Goal: Book appointment/travel/reservation: Book appointment/travel/reservation

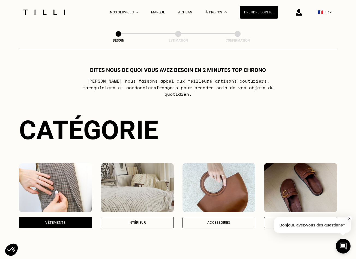
select select "FR"
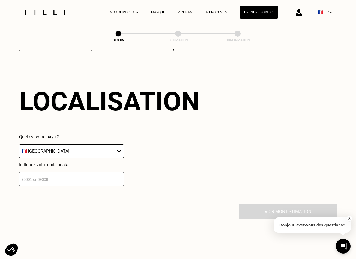
scroll to position [732, 0]
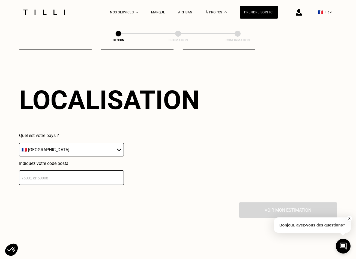
click at [96, 178] on input "number" at bounding box center [71, 177] width 105 height 14
type input "93450"
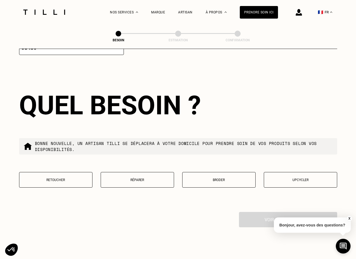
scroll to position [867, 0]
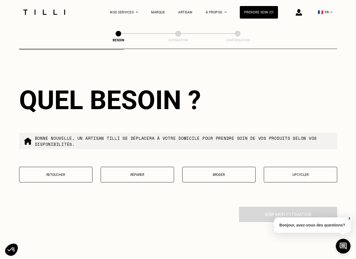
click at [78, 173] on p "Retoucher" at bounding box center [55, 175] width 67 height 4
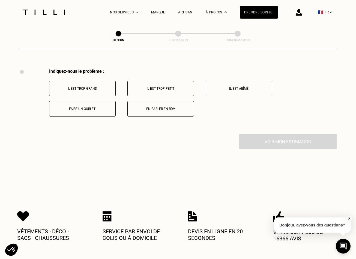
scroll to position [1007, 0]
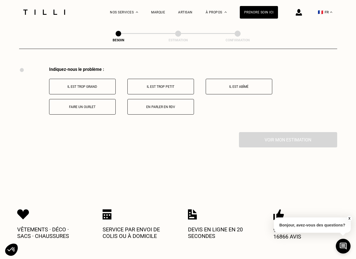
click at [89, 105] on p "Faire un ourlet" at bounding box center [82, 107] width 61 height 4
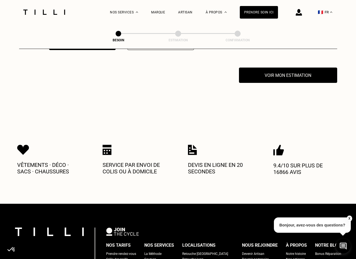
scroll to position [1073, 0]
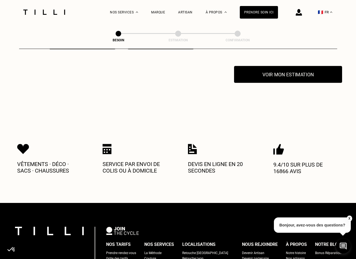
click at [266, 76] on button "Voir mon estimation" at bounding box center [288, 74] width 108 height 17
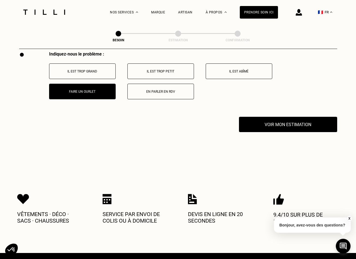
scroll to position [948, 0]
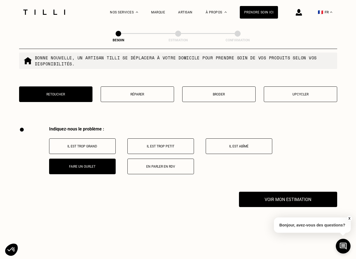
click at [134, 86] on button "Réparer" at bounding box center [137, 94] width 73 height 16
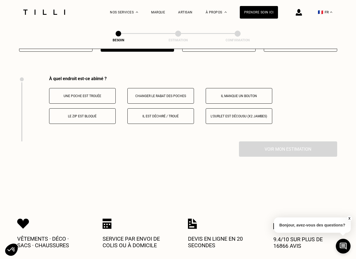
scroll to position [1007, 0]
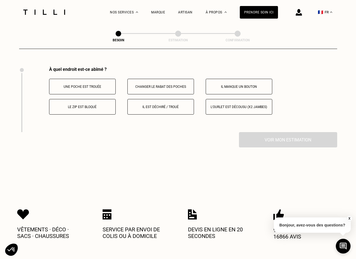
click at [248, 105] on p "L‘ourlet est décousu (x2 jambes)" at bounding box center [239, 107] width 61 height 4
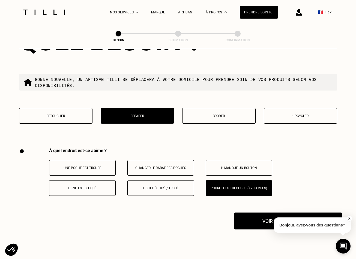
scroll to position [902, 0]
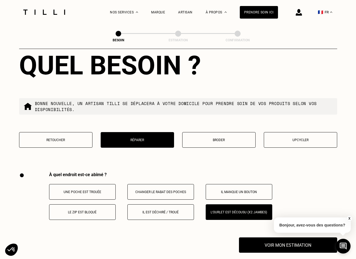
click at [222, 138] on p "Broder" at bounding box center [218, 140] width 67 height 4
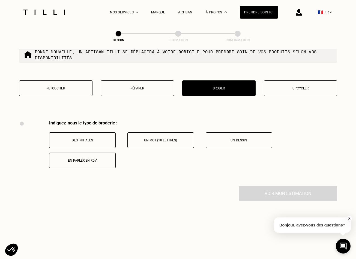
scroll to position [905, 0]
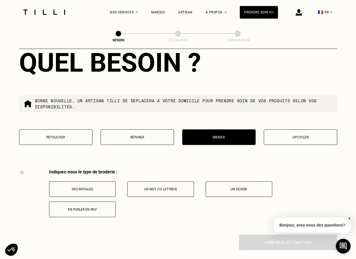
click at [295, 129] on button "Upcycler" at bounding box center [300, 137] width 73 height 16
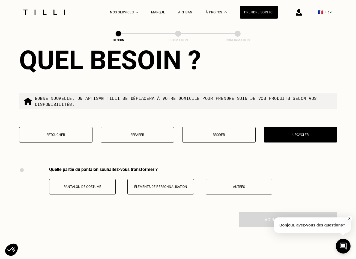
scroll to position [823, 0]
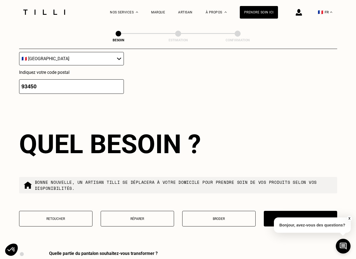
click at [67, 211] on button "Retoucher" at bounding box center [55, 219] width 73 height 16
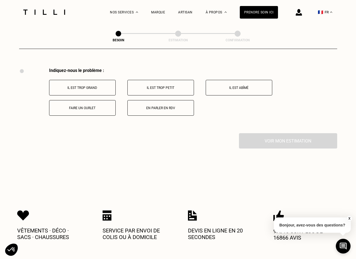
scroll to position [1007, 0]
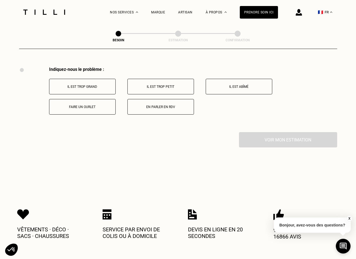
click at [86, 107] on button "Faire un ourlet" at bounding box center [82, 107] width 67 height 16
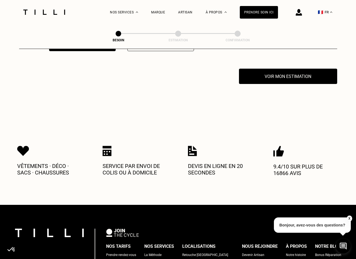
scroll to position [1073, 0]
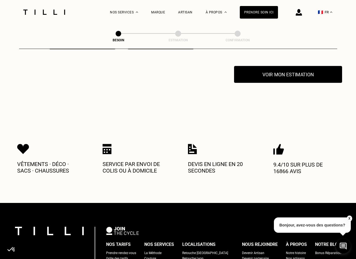
click at [293, 77] on button "Voir mon estimation" at bounding box center [288, 74] width 108 height 17
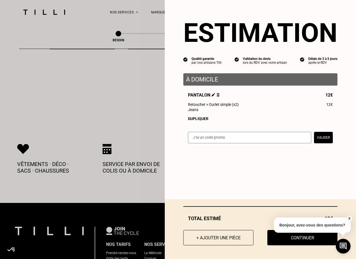
click at [250, 140] on input "text" at bounding box center [249, 137] width 123 height 11
click at [198, 130] on div "Estimation Qualité garantie par nos artisans Tilli Validation du devis lors du …" at bounding box center [260, 75] width 191 height 150
click at [350, 218] on button "X" at bounding box center [349, 218] width 5 height 6
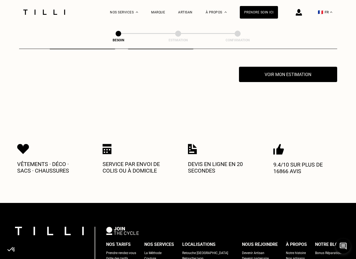
click at [220, 116] on div "Vêtements · Déco · Sacs · Chaussures Service par envoi de colis ou à domicile D…" at bounding box center [178, 159] width 322 height 88
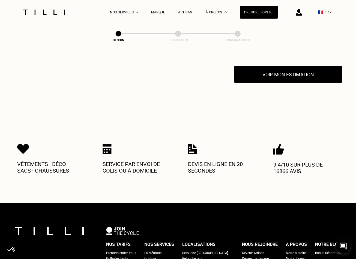
click at [300, 67] on button "Voir mon estimation" at bounding box center [288, 74] width 108 height 17
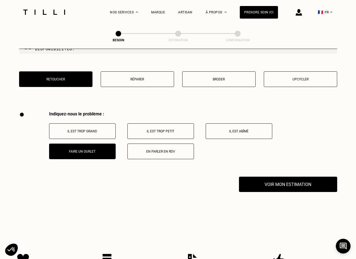
scroll to position [960, 0]
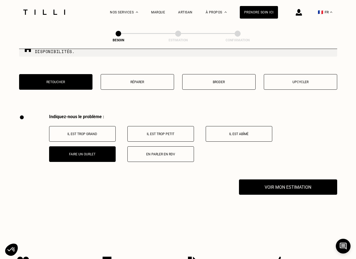
click at [165, 152] on button "En parler en RDV" at bounding box center [161, 154] width 67 height 16
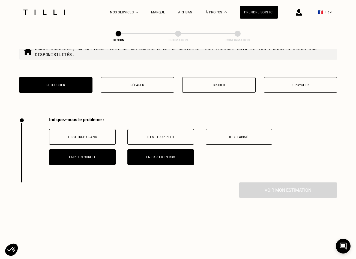
scroll to position [952, 0]
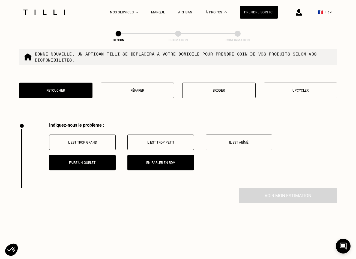
click at [135, 82] on button "Réparer" at bounding box center [137, 90] width 73 height 16
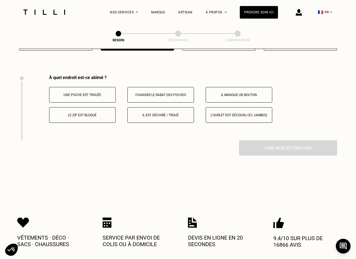
scroll to position [1007, 0]
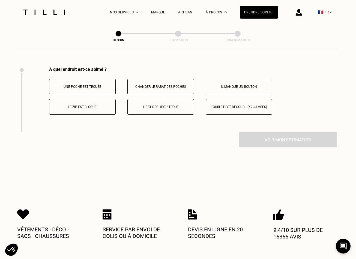
click at [217, 105] on button "L‘ourlet est décousu (x2 jambes)" at bounding box center [239, 107] width 67 height 16
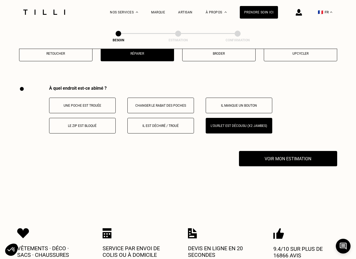
scroll to position [902, 0]
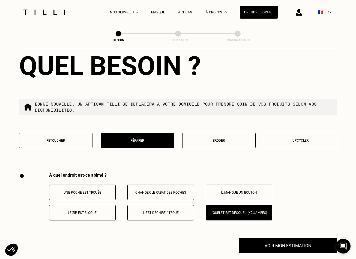
click at [220, 138] on p "Broder" at bounding box center [218, 140] width 67 height 4
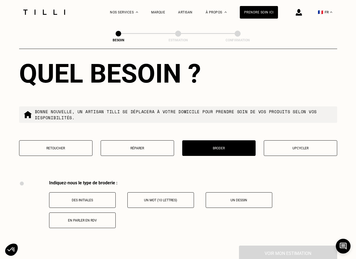
scroll to position [845, 0]
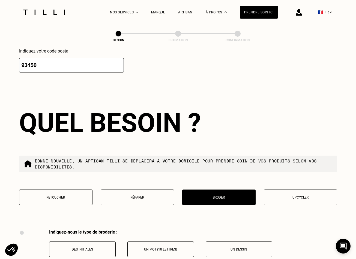
click at [72, 197] on button "Retoucher" at bounding box center [55, 197] width 73 height 16
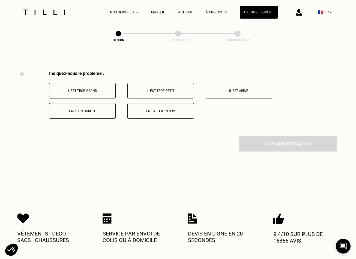
scroll to position [1007, 0]
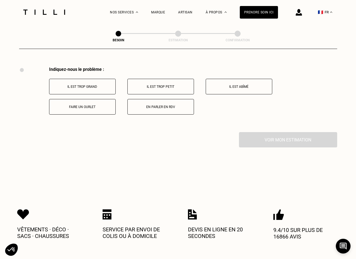
click at [141, 105] on p "En parler en RDV" at bounding box center [161, 107] width 61 height 4
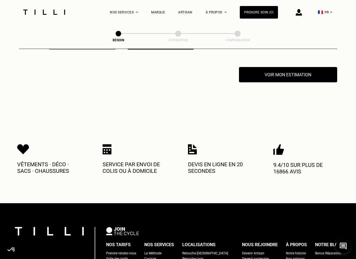
scroll to position [1073, 0]
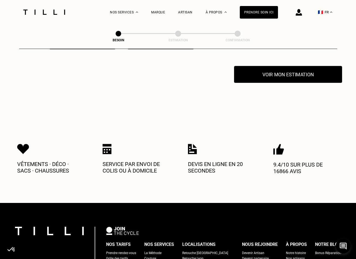
click at [253, 73] on button "Voir mon estimation" at bounding box center [288, 74] width 108 height 17
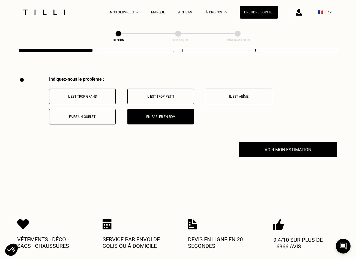
scroll to position [944, 0]
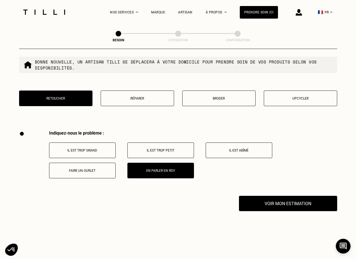
click at [90, 173] on div "Indiquez-nous le problème : Il est trop grand Il est trop petit Il est abîmé Fa…" at bounding box center [178, 162] width 318 height 65
click at [87, 167] on button "Faire un ourlet" at bounding box center [82, 171] width 67 height 16
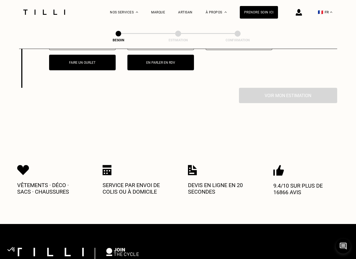
scroll to position [960, 0]
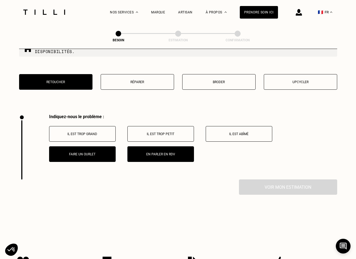
click at [267, 181] on div "Voir mon estimation" at bounding box center [178, 186] width 318 height 15
click at [164, 152] on p "En parler en RDV" at bounding box center [161, 154] width 61 height 4
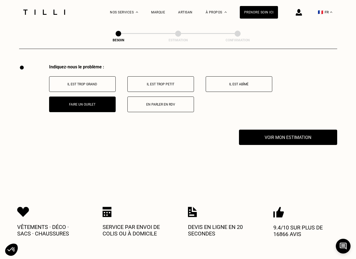
scroll to position [964, 0]
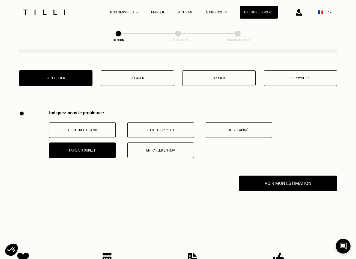
click at [164, 154] on div "Indiquez-nous le problème : Il est trop grand Il est trop petit Il est abîmé Fa…" at bounding box center [178, 142] width 318 height 65
click at [159, 148] on p "En parler en RDV" at bounding box center [161, 150] width 61 height 4
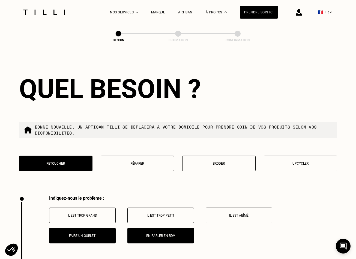
scroll to position [837, 0]
